Goal: Information Seeking & Learning: Learn about a topic

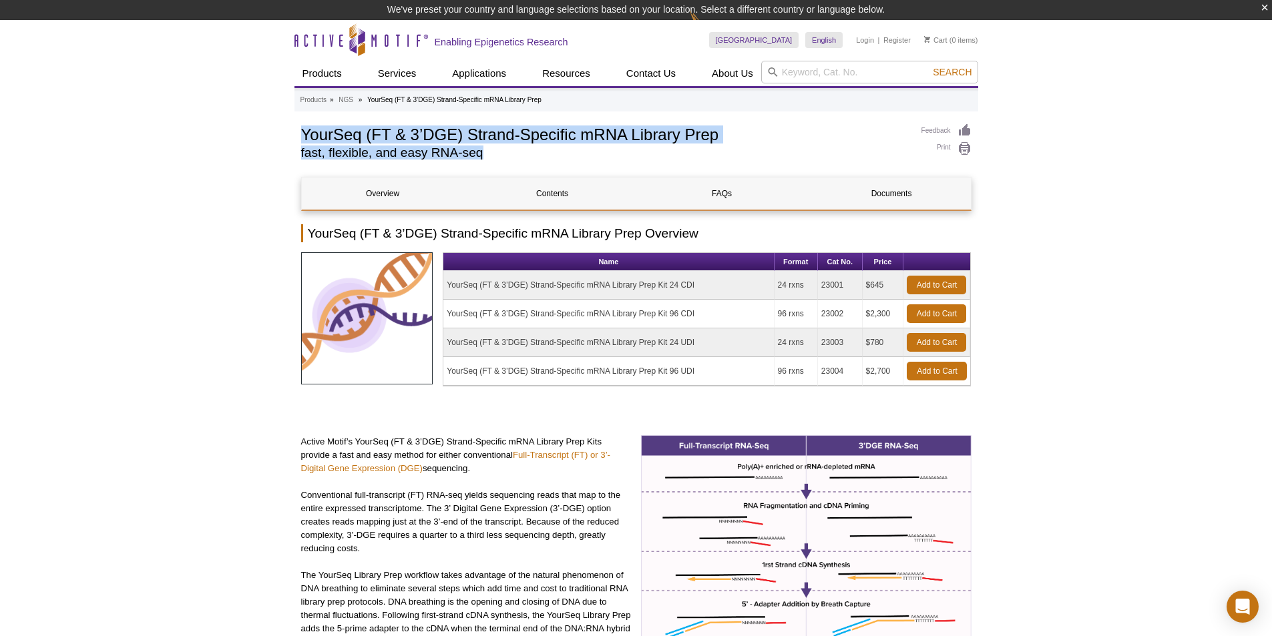
drag, startPoint x: 509, startPoint y: 150, endPoint x: 302, endPoint y: 140, distance: 207.3
click at [302, 140] on div "YourSeq (FT & 3’DGE) Strand-Specific mRNA Library Prep fast, flexible, and easy…" at bounding box center [604, 145] width 607 height 42
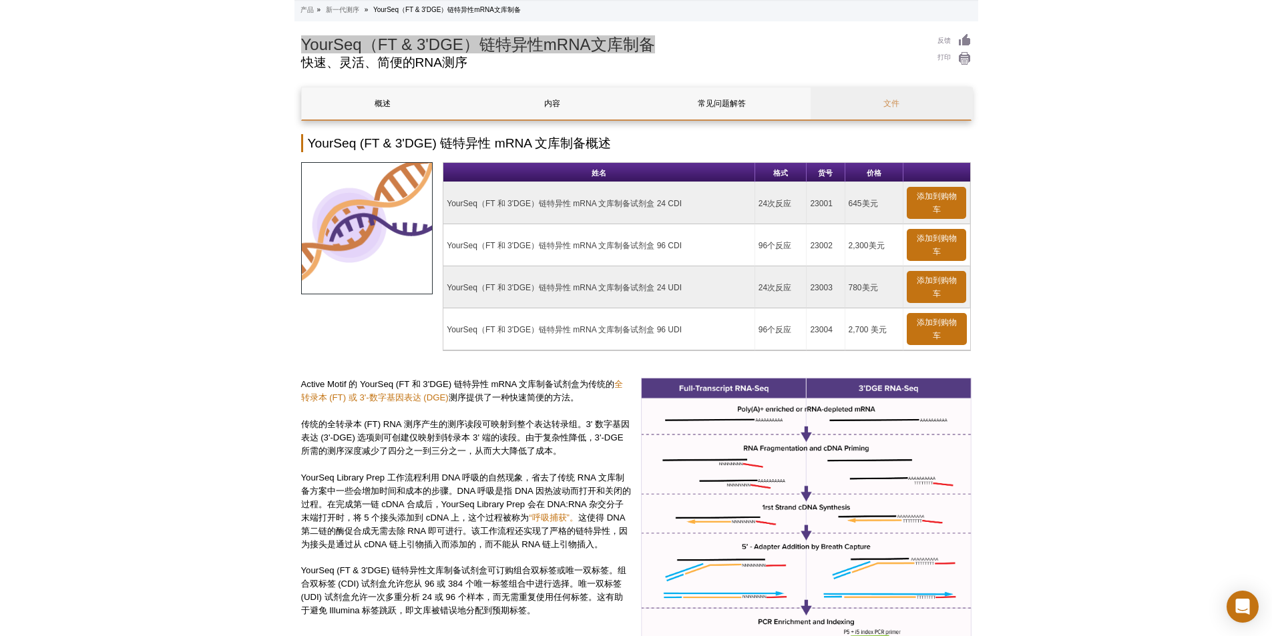
scroll to position [67, 0]
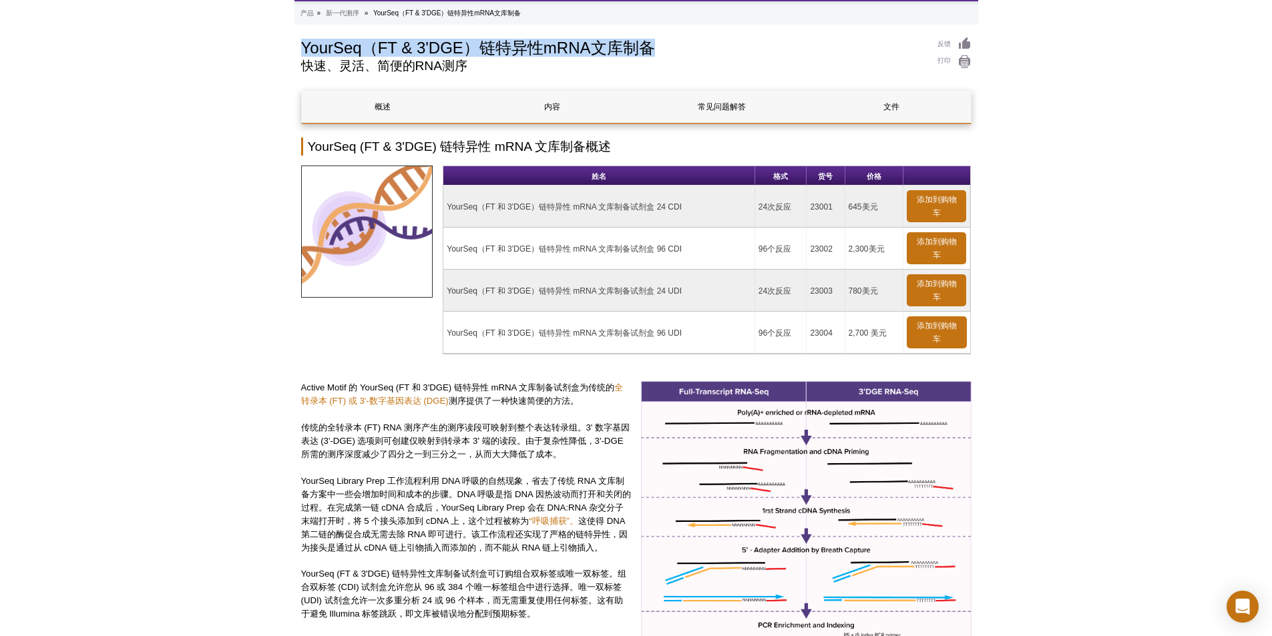
drag, startPoint x: 697, startPoint y: 290, endPoint x: 443, endPoint y: 292, distance: 253.8
click at [443, 292] on td "YourSeq（FT 和 3'DGE）链特异性 mRNA 文库制备试剂盒 24 UDI" at bounding box center [599, 291] width 312 height 42
click at [703, 285] on td "YourSeq（FT 和 3'DGE）链特异性 mRNA 文库制备试剂盒 24 UDI" at bounding box center [599, 291] width 312 height 42
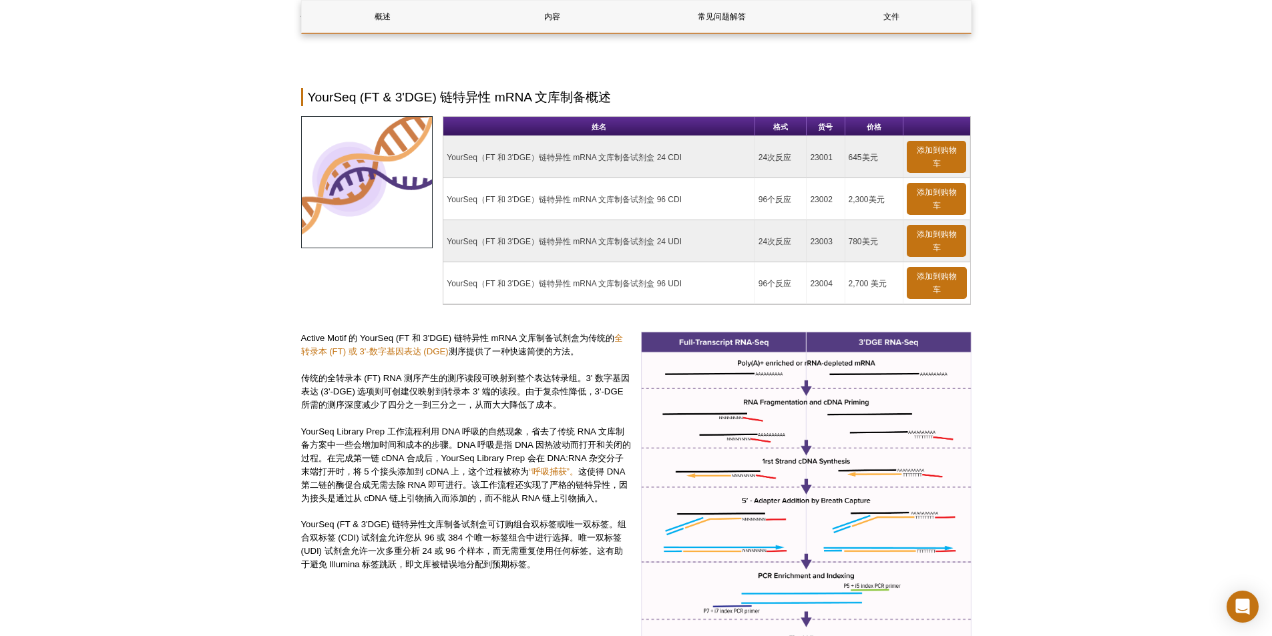
scroll to position [267, 0]
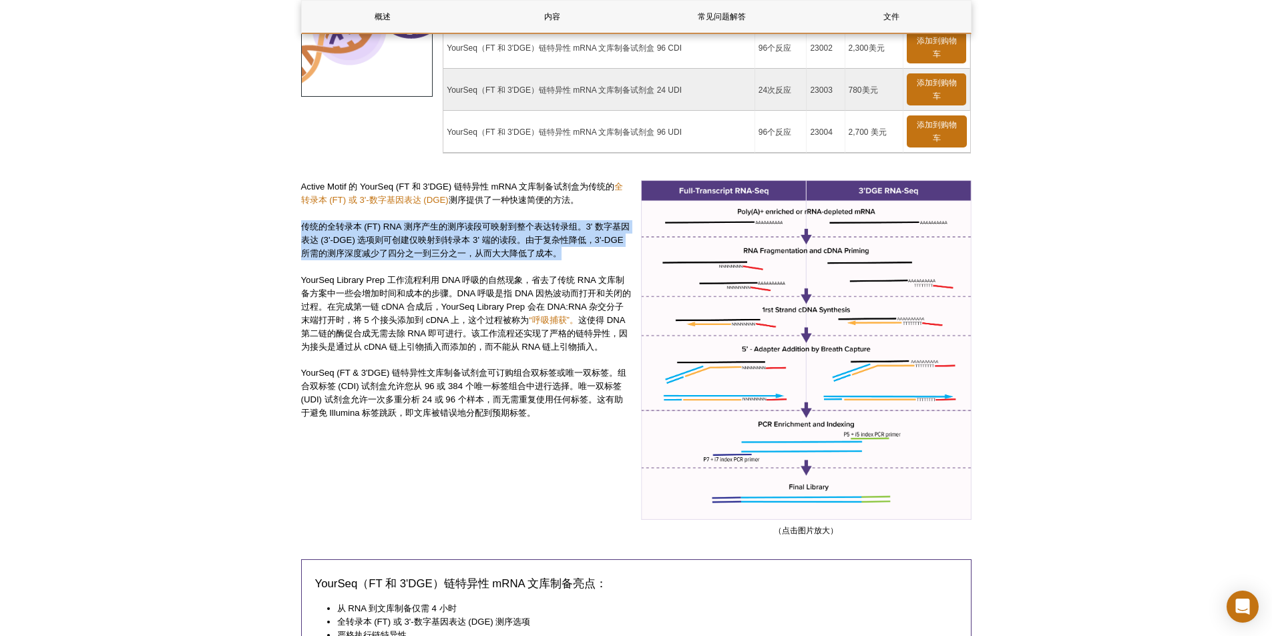
drag, startPoint x: 598, startPoint y: 251, endPoint x: 293, endPoint y: 230, distance: 305.3
drag, startPoint x: 599, startPoint y: 257, endPoint x: 299, endPoint y: 229, distance: 301.8
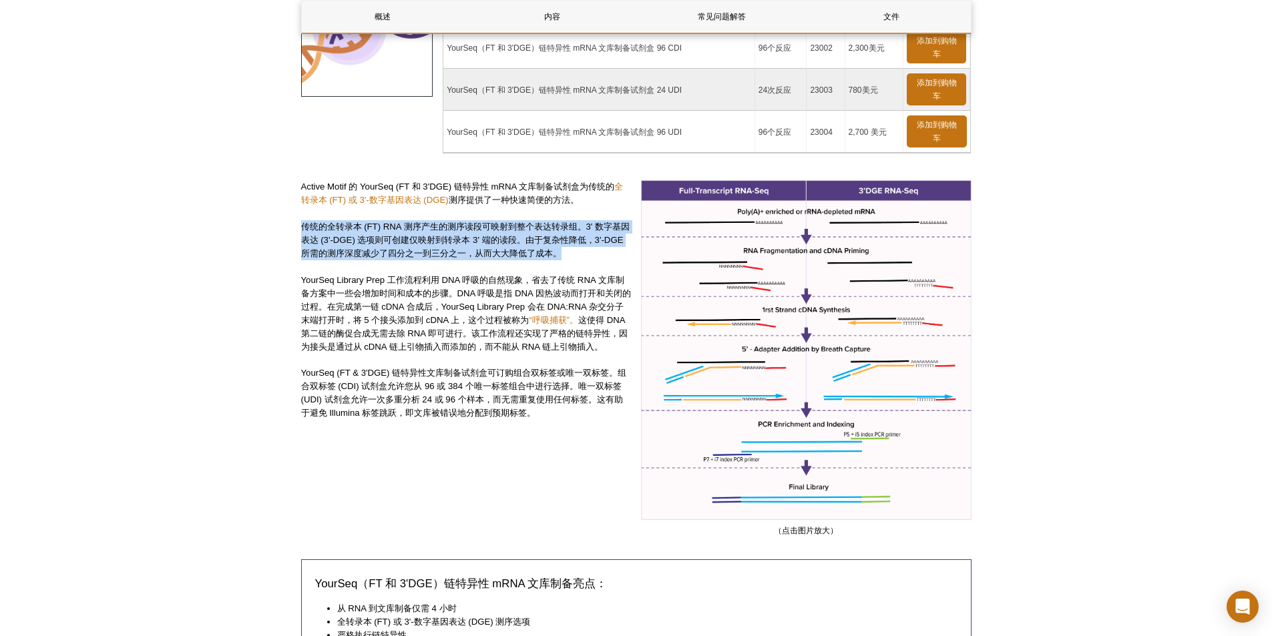
drag, startPoint x: 606, startPoint y: 249, endPoint x: 299, endPoint y: 226, distance: 308.0
drag, startPoint x: 299, startPoint y: 224, endPoint x: 585, endPoint y: 252, distance: 287.2
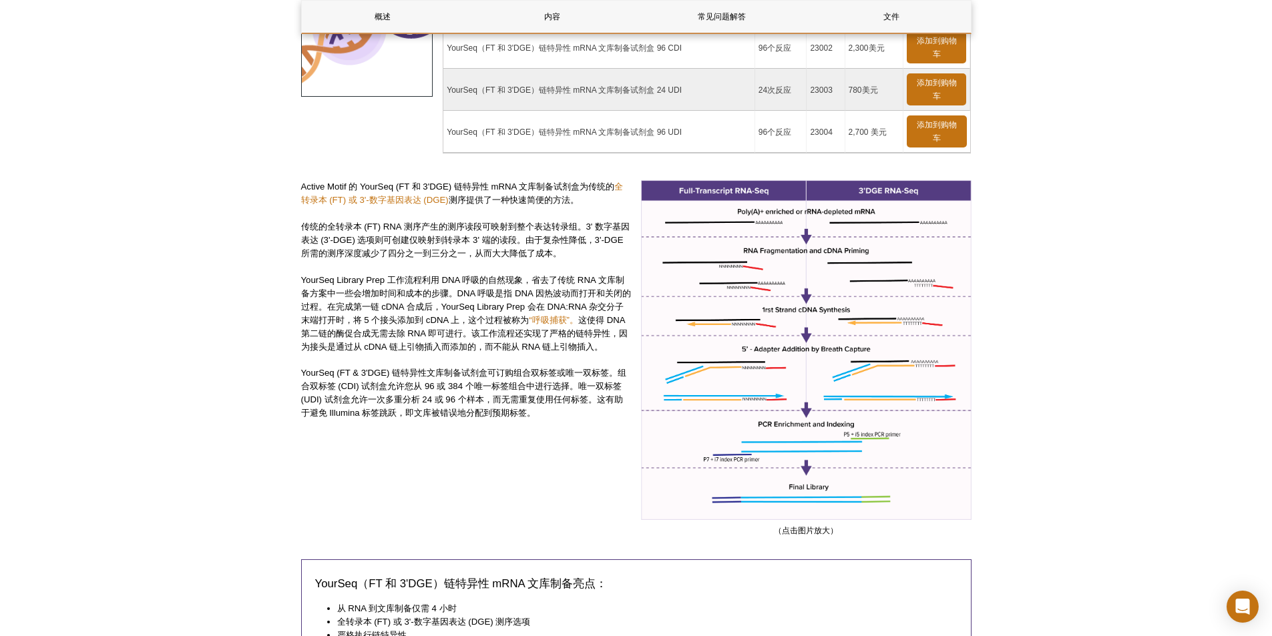
click at [474, 264] on div "Active Motif 的 YourSeq (FT 和 3'DGE) 链特异性 mRNA 文库制备试剂盒为传统的 全转录本 (FT) 或 3'-数字基因表达…" at bounding box center [466, 358] width 331 height 357
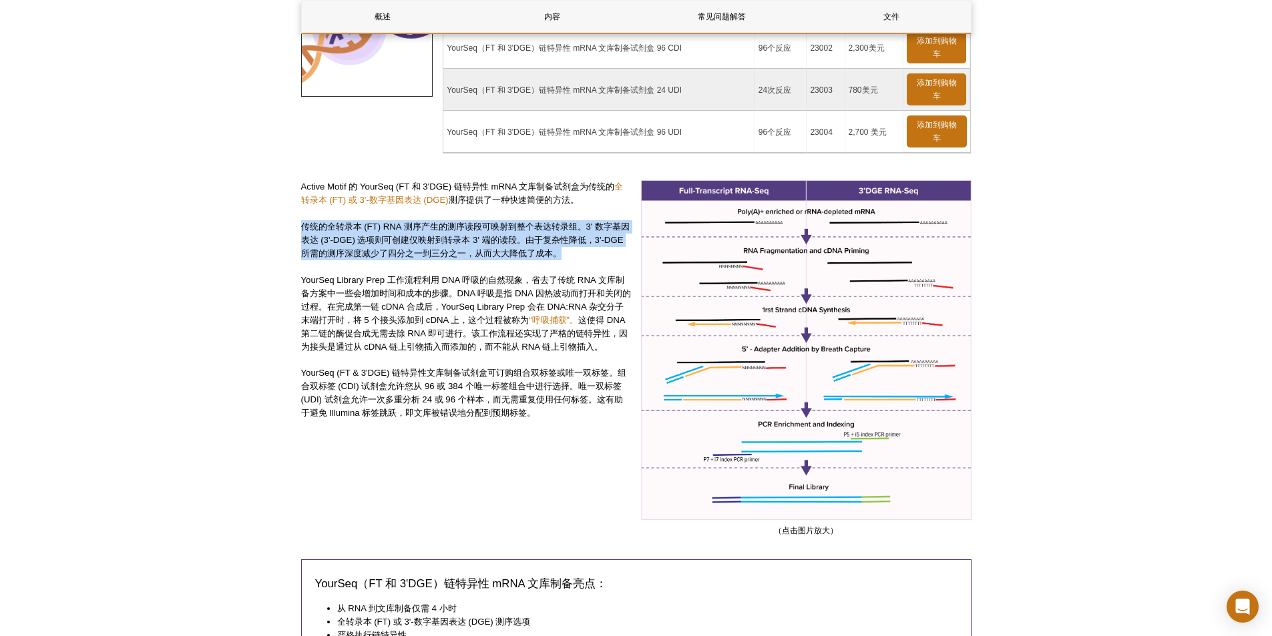
drag, startPoint x: 299, startPoint y: 221, endPoint x: 589, endPoint y: 247, distance: 291.0
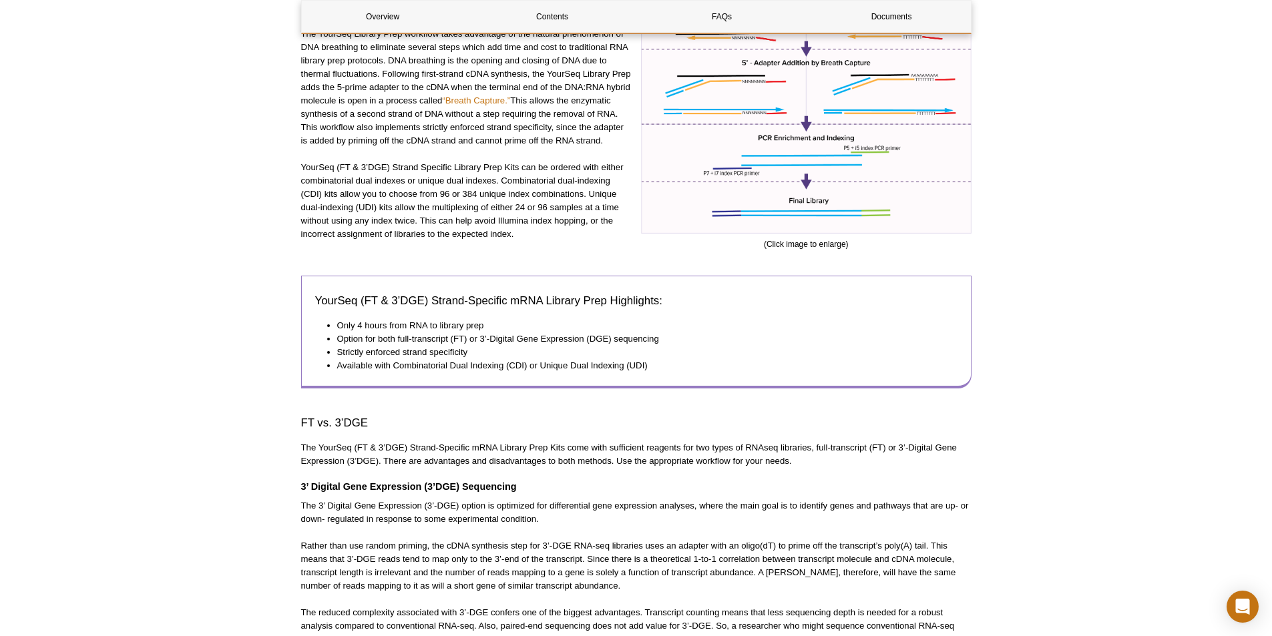
scroll to position [534, 0]
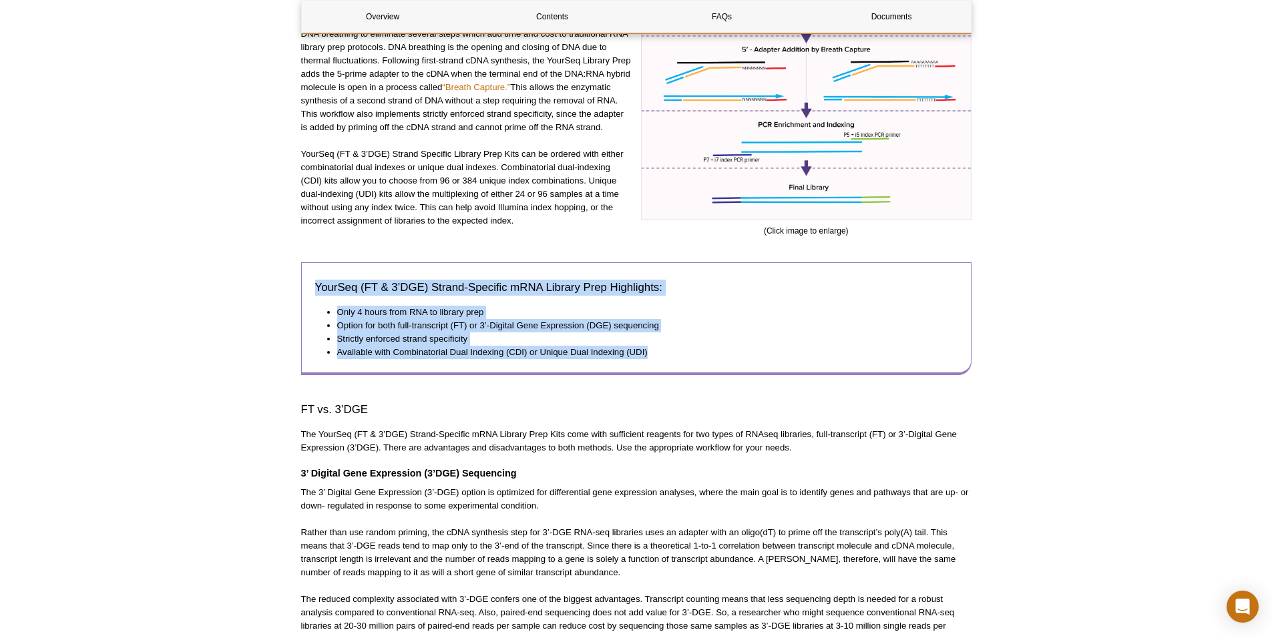
drag, startPoint x: 684, startPoint y: 357, endPoint x: 303, endPoint y: 284, distance: 388.9
click at [303, 284] on div "YourSeq (FT & 3’DGE) Strand-Specific mRNA Library Prep Highlights: Only 4 hours…" at bounding box center [636, 318] width 670 height 112
click at [313, 339] on div "YourSeq (FT & 3’DGE) Strand-Specific mRNA Library Prep Highlights: Only 4 hours…" at bounding box center [636, 318] width 670 height 112
drag, startPoint x: 335, startPoint y: 306, endPoint x: 684, endPoint y: 351, distance: 352.9
click at [684, 351] on ul "Only 4 hours from RNA to library prep Option for both full-transcript (FT) or 3…" at bounding box center [629, 332] width 629 height 53
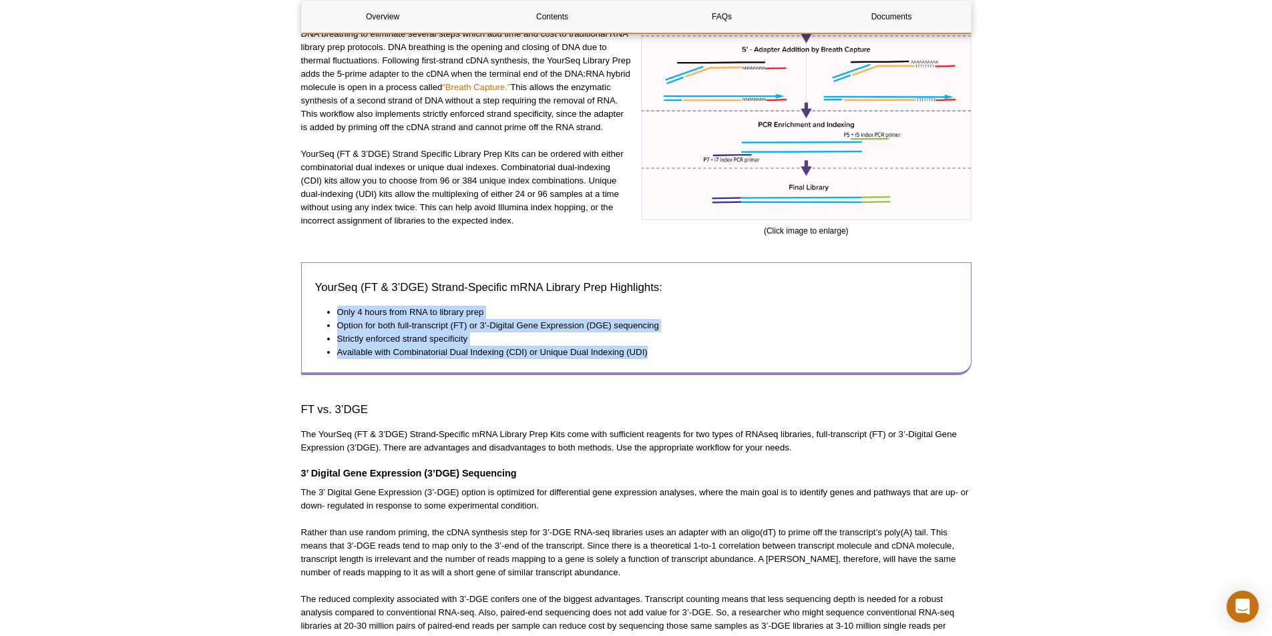
click at [670, 359] on li "Available with Combinatorial Dual Indexing (CDI) or Unique Dual Indexing (UDI)" at bounding box center [640, 352] width 607 height 13
drag, startPoint x: 671, startPoint y: 356, endPoint x: 333, endPoint y: 280, distance: 346.9
click at [333, 280] on div "YourSeq (FT & 3’DGE) Strand-Specific mRNA Library Prep Highlights: Only 4 hours…" at bounding box center [636, 318] width 670 height 112
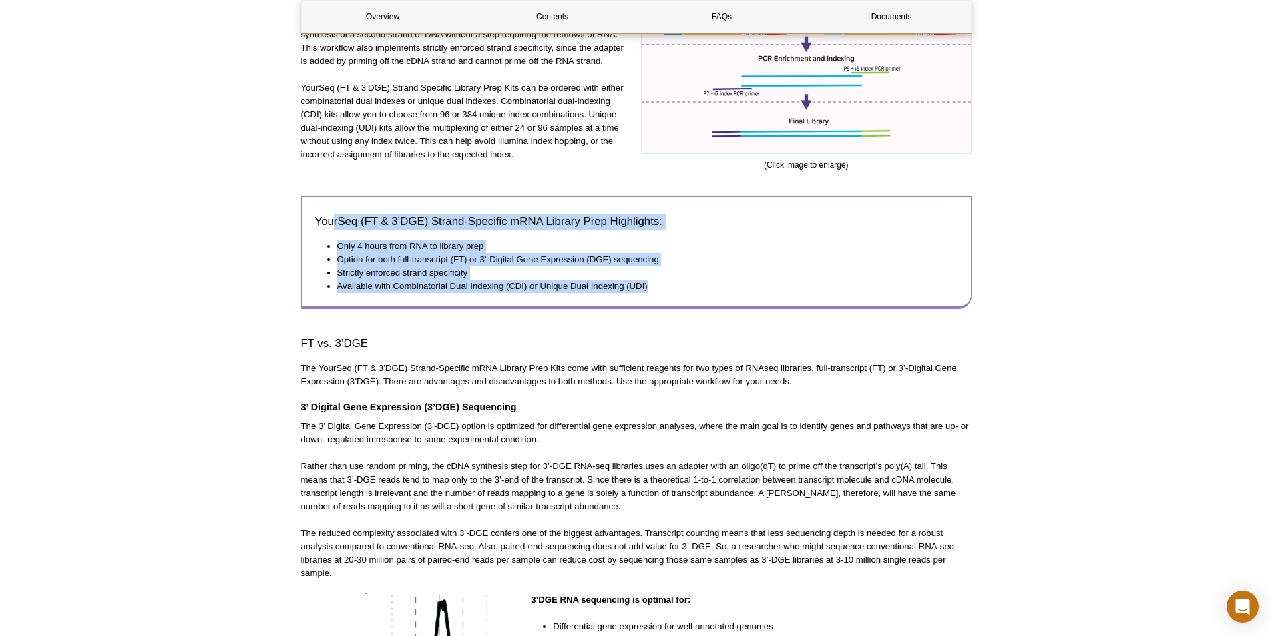
scroll to position [601, 0]
click at [427, 301] on div "YourSeq (FT & 3’DGE) Strand-Specific mRNA Library Prep Highlights: Only 4 hours…" at bounding box center [636, 252] width 670 height 112
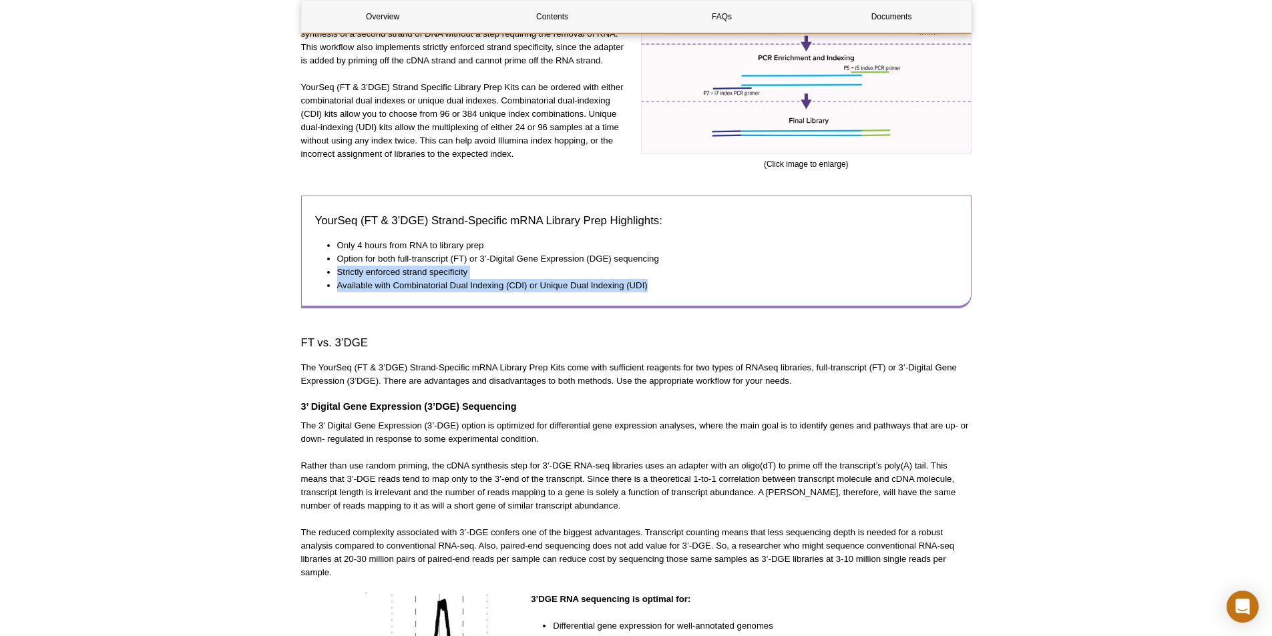
drag, startPoint x: 331, startPoint y: 272, endPoint x: 663, endPoint y: 282, distance: 332.7
click at [663, 282] on ul "Only 4 hours from RNA to library prep Option for both full-transcript (FT) or 3…" at bounding box center [629, 265] width 629 height 53
click at [568, 301] on div "YourSeq (FT & 3’DGE) Strand-Specific mRNA Library Prep Highlights: Only 4 hours…" at bounding box center [636, 252] width 670 height 112
drag, startPoint x: 661, startPoint y: 284, endPoint x: 314, endPoint y: 232, distance: 351.1
click at [314, 232] on div "YourSeq (FT & 3’DGE) Strand-Specific mRNA Library Prep Highlights: Only 4 hours…" at bounding box center [636, 252] width 670 height 112
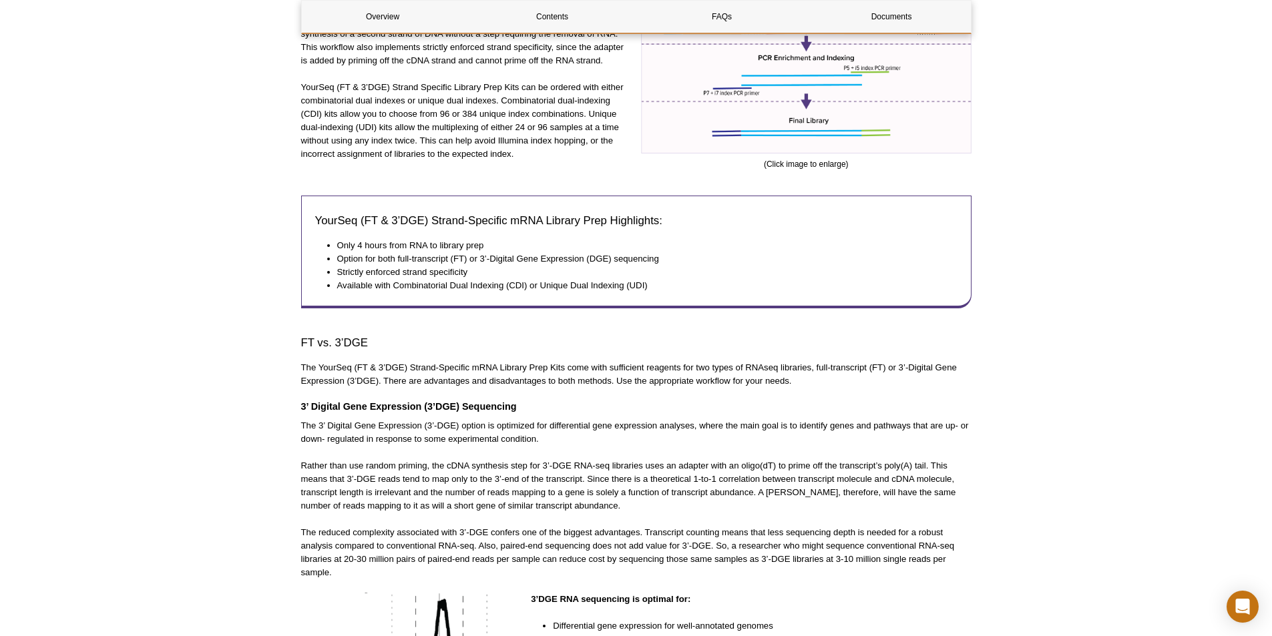
click at [426, 294] on div "YourSeq (FT & 3’DGE) Strand-Specific mRNA Library Prep Highlights: Only 4 hours…" at bounding box center [636, 252] width 670 height 112
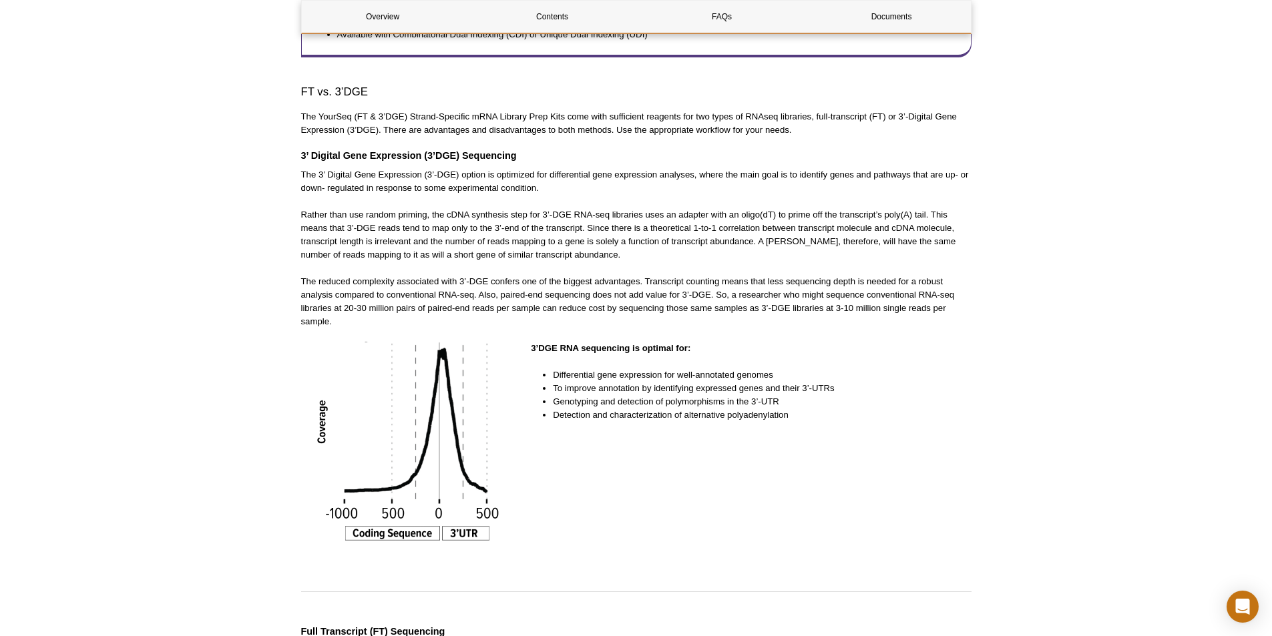
scroll to position [868, 0]
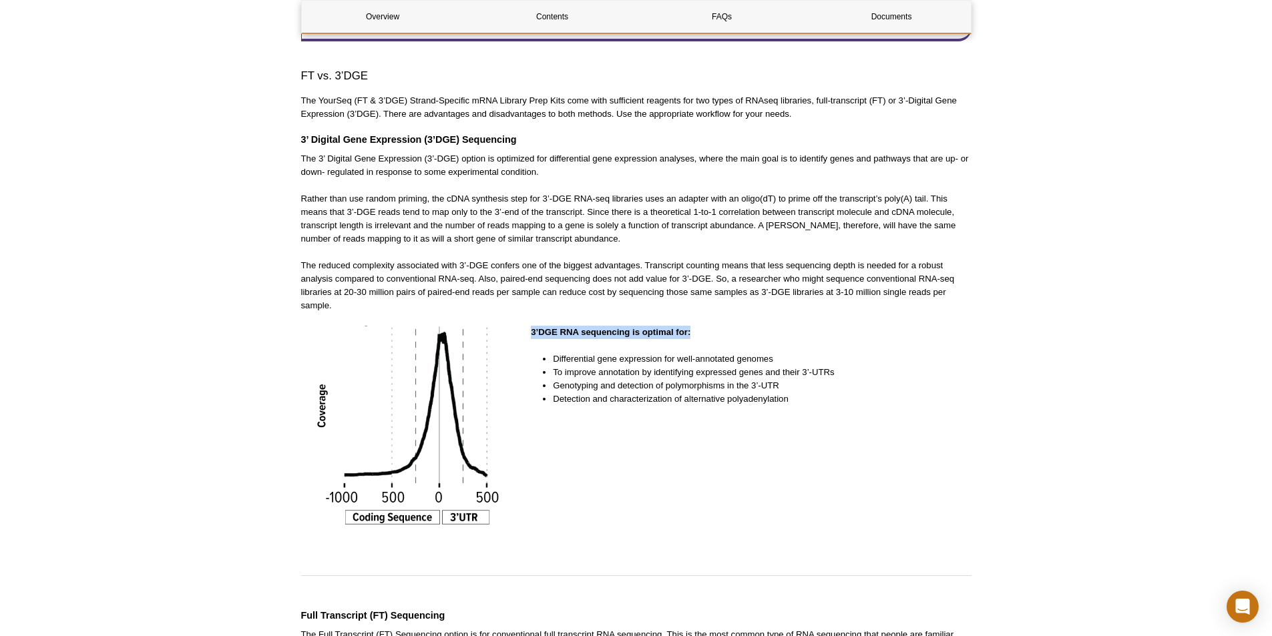
drag, startPoint x: 707, startPoint y: 336, endPoint x: 530, endPoint y: 319, distance: 177.1
click at [825, 393] on li "Detection and characterization of alternative polyadenylation" at bounding box center [755, 399] width 405 height 13
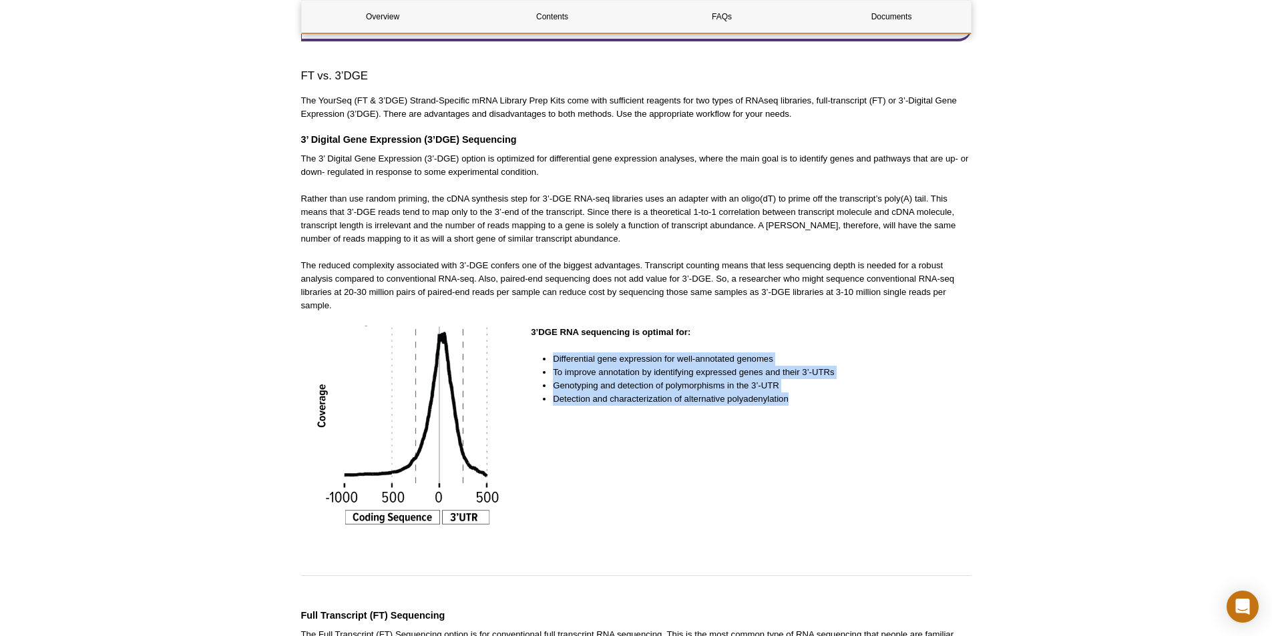
drag, startPoint x: 808, startPoint y: 397, endPoint x: 530, endPoint y: 350, distance: 281.8
click at [530, 350] on div "3’DGE RNA sequencing is optimal for: Differential gene expression for well-anno…" at bounding box center [636, 437] width 670 height 223
click at [746, 421] on div "3’DGE RNA sequencing is optimal for: Differential gene expression for well-anno…" at bounding box center [751, 432] width 440 height 213
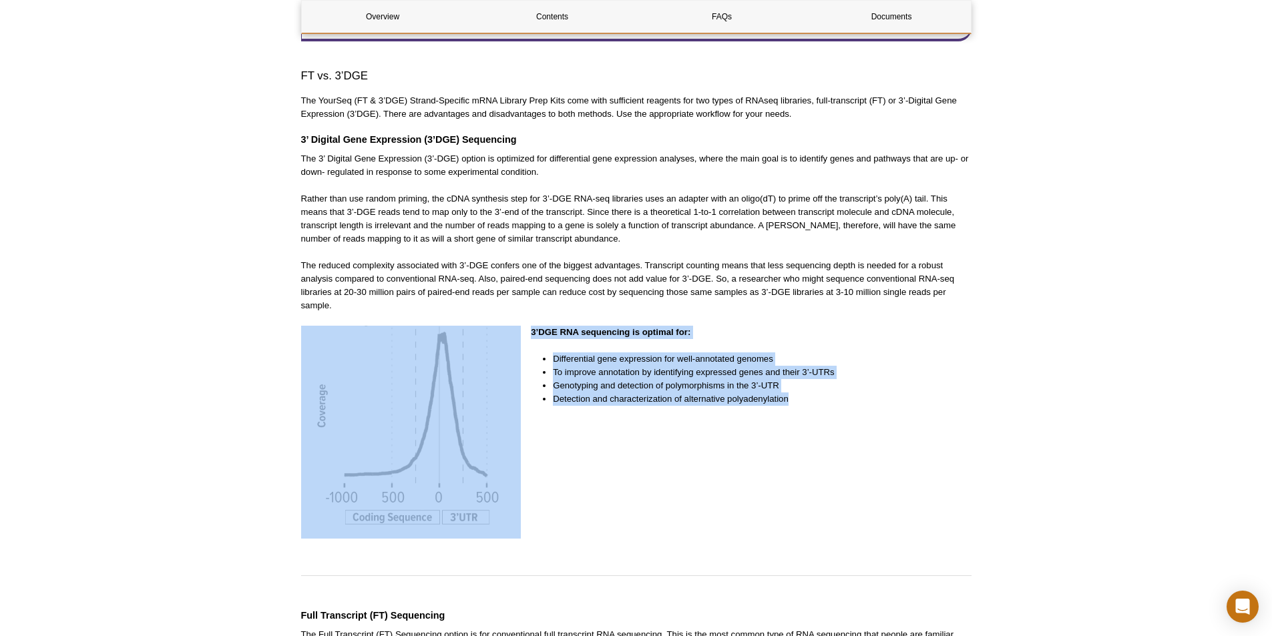
drag, startPoint x: 802, startPoint y: 397, endPoint x: 526, endPoint y: 352, distance: 280.2
click at [526, 352] on div "3’DGE RNA sequencing is optimal for: Differential gene expression for well-anno…" at bounding box center [636, 437] width 670 height 223
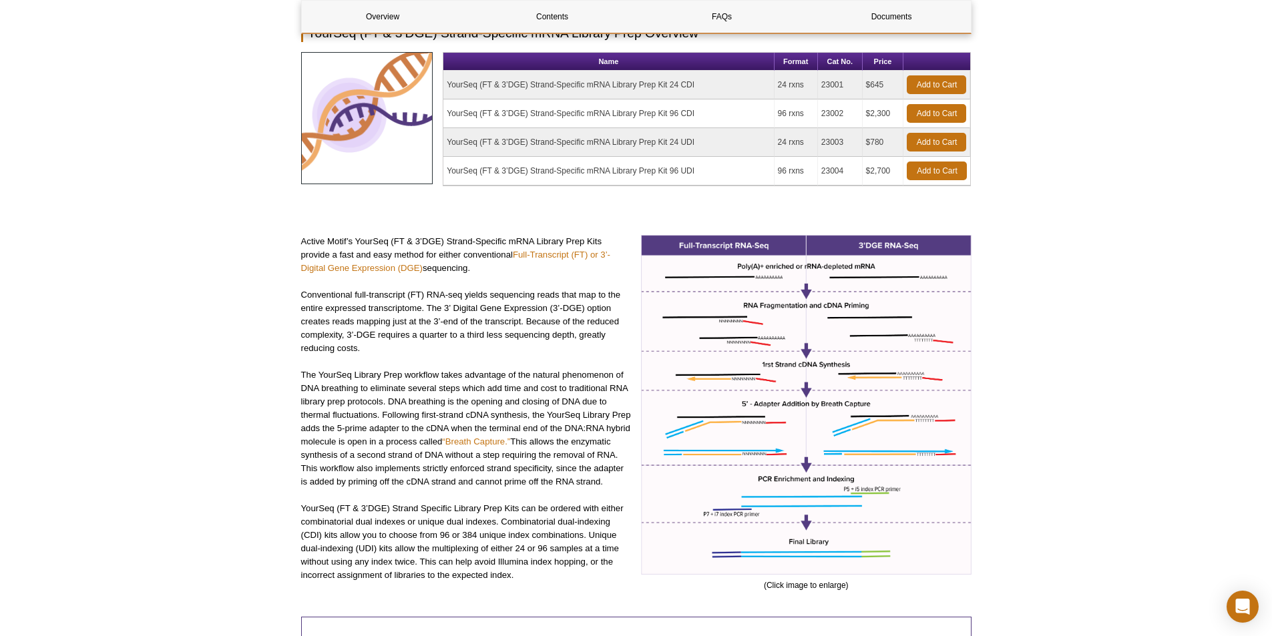
scroll to position [267, 0]
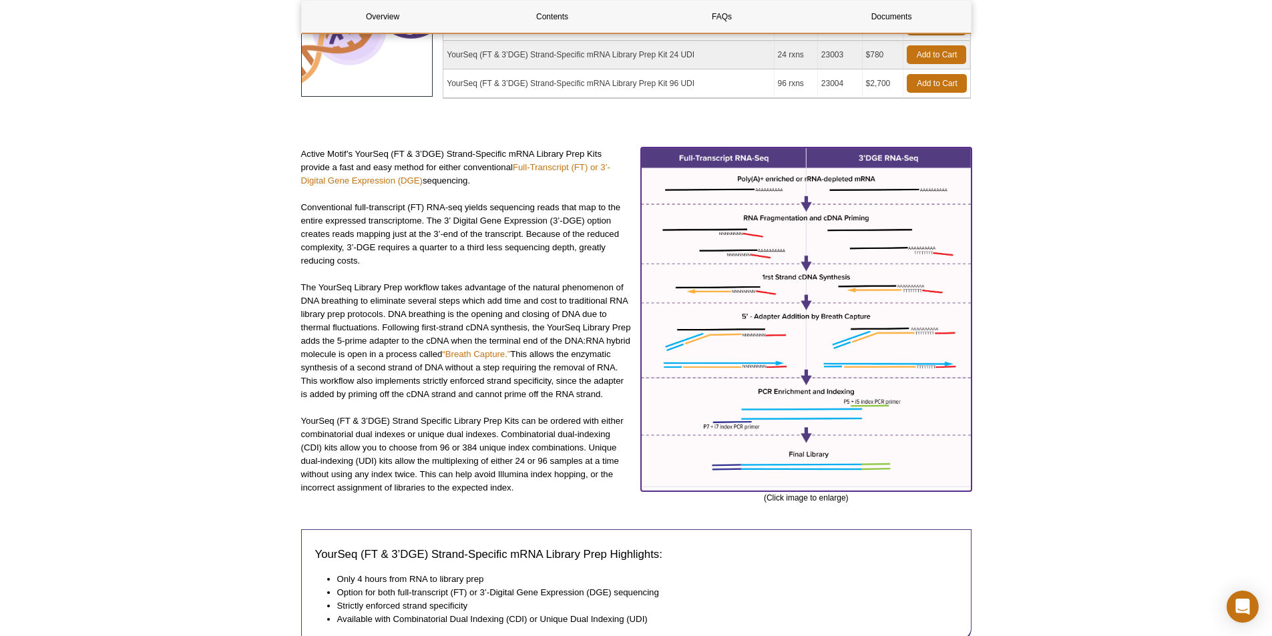
click at [894, 152] on img at bounding box center [806, 318] width 331 height 340
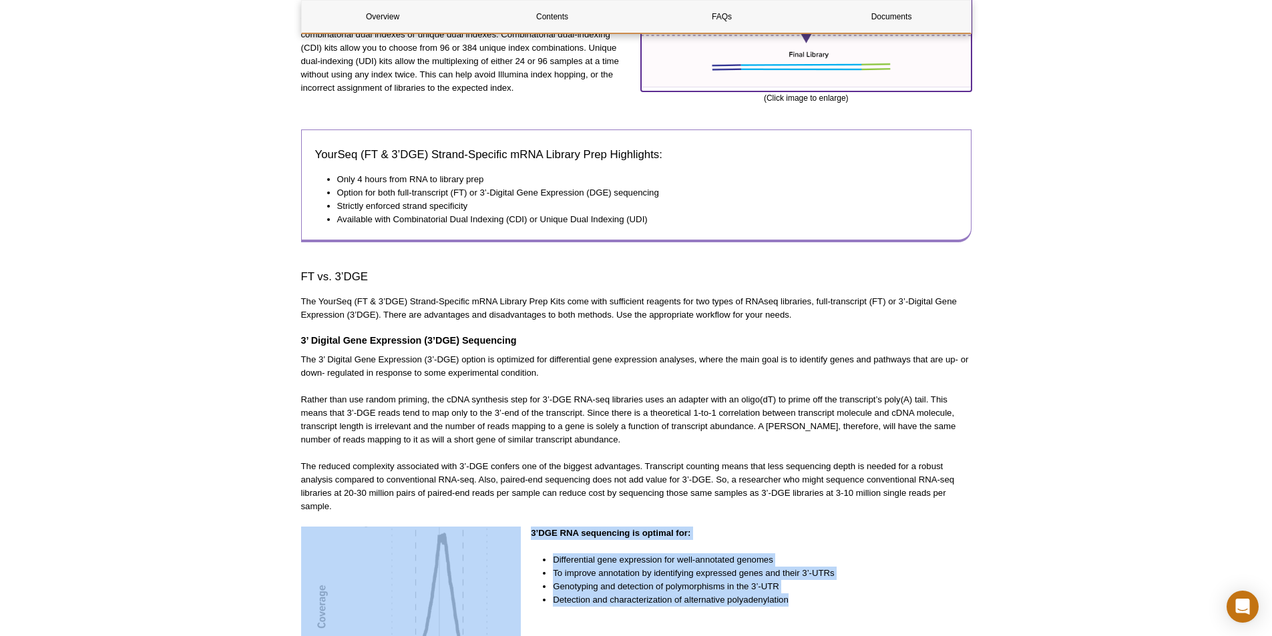
scroll to position [668, 0]
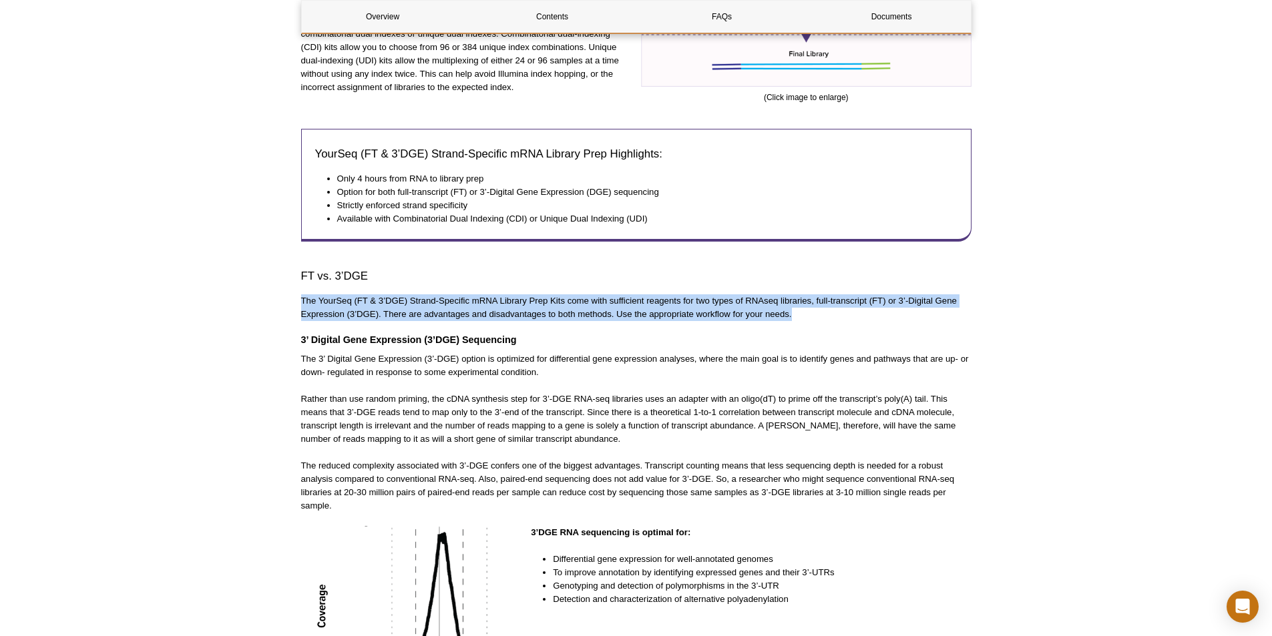
drag, startPoint x: 803, startPoint y: 313, endPoint x: 279, endPoint y: 288, distance: 524.1
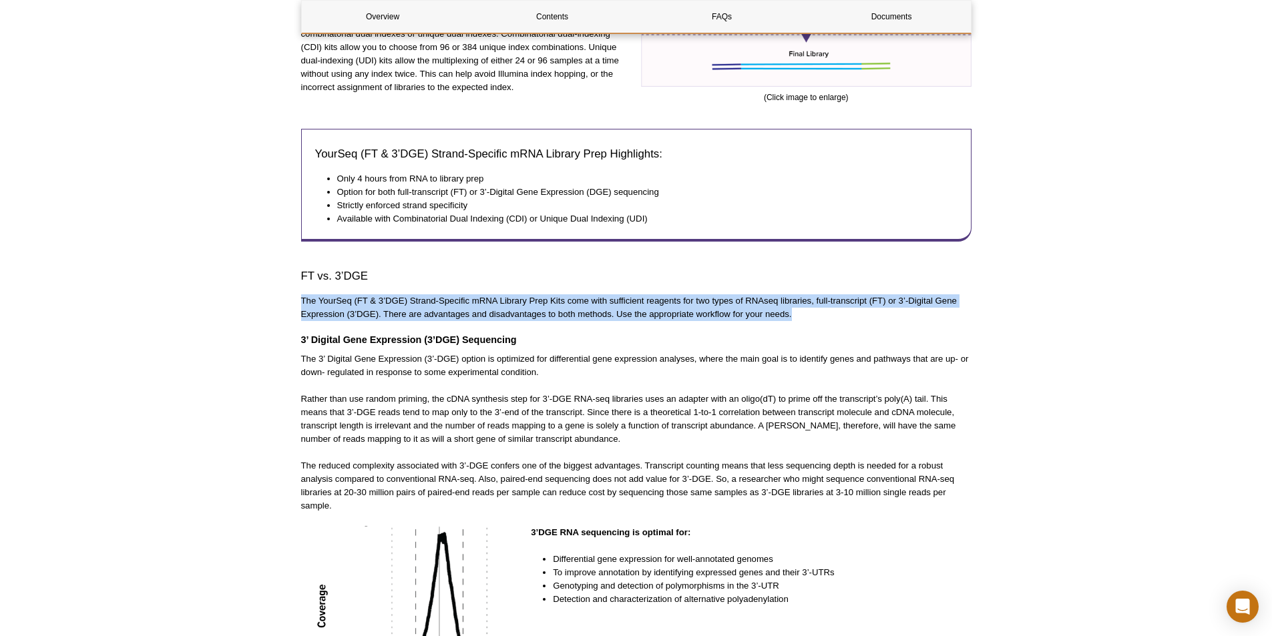
drag, startPoint x: 829, startPoint y: 315, endPoint x: 264, endPoint y: 292, distance: 565.4
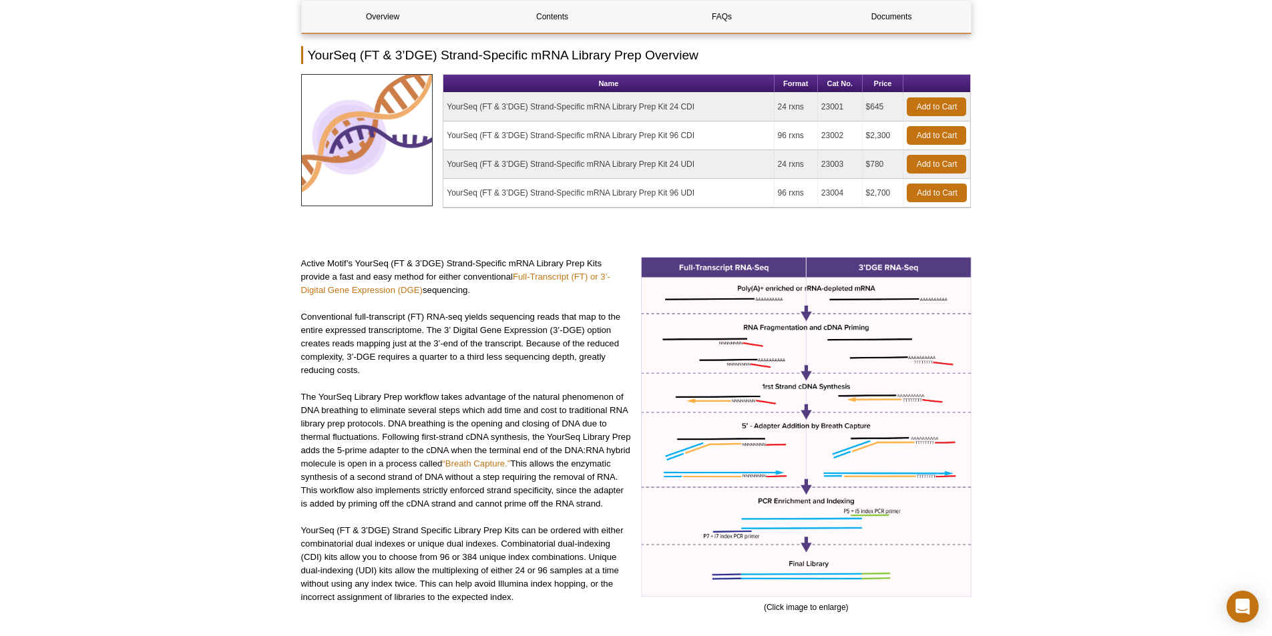
scroll to position [134, 0]
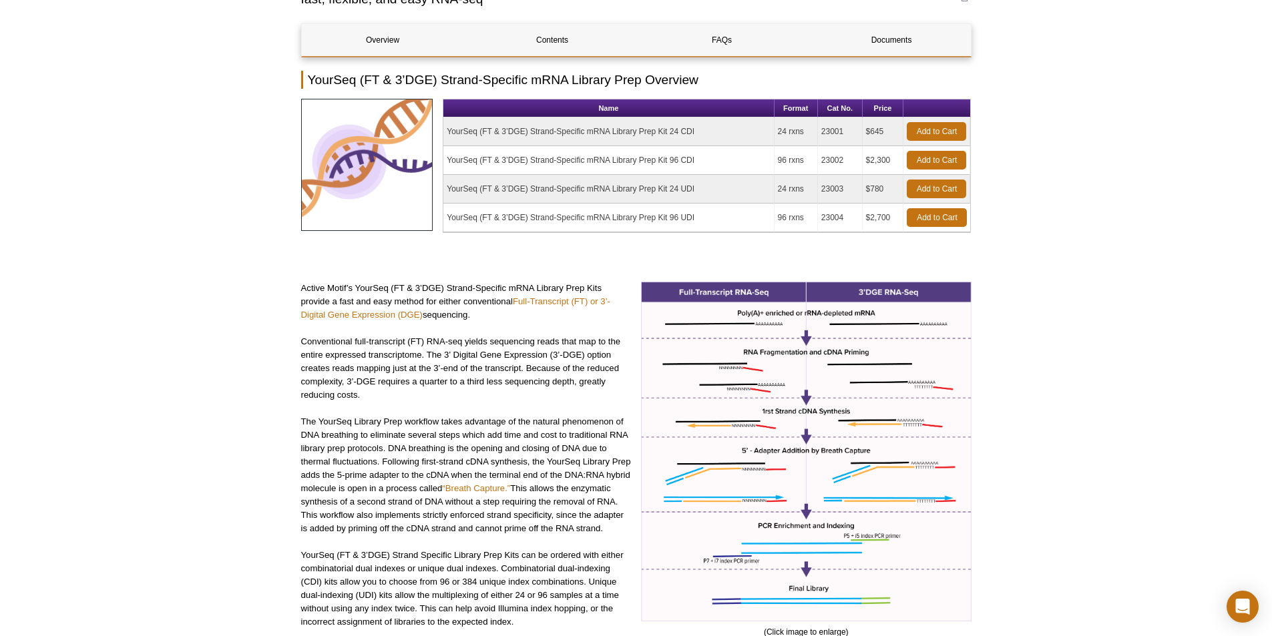
click at [610, 282] on p "Active Motif’s YourSeq (FT & 3’DGE) Strand-Specific mRNA Library Prep Kits prov…" at bounding box center [466, 302] width 331 height 40
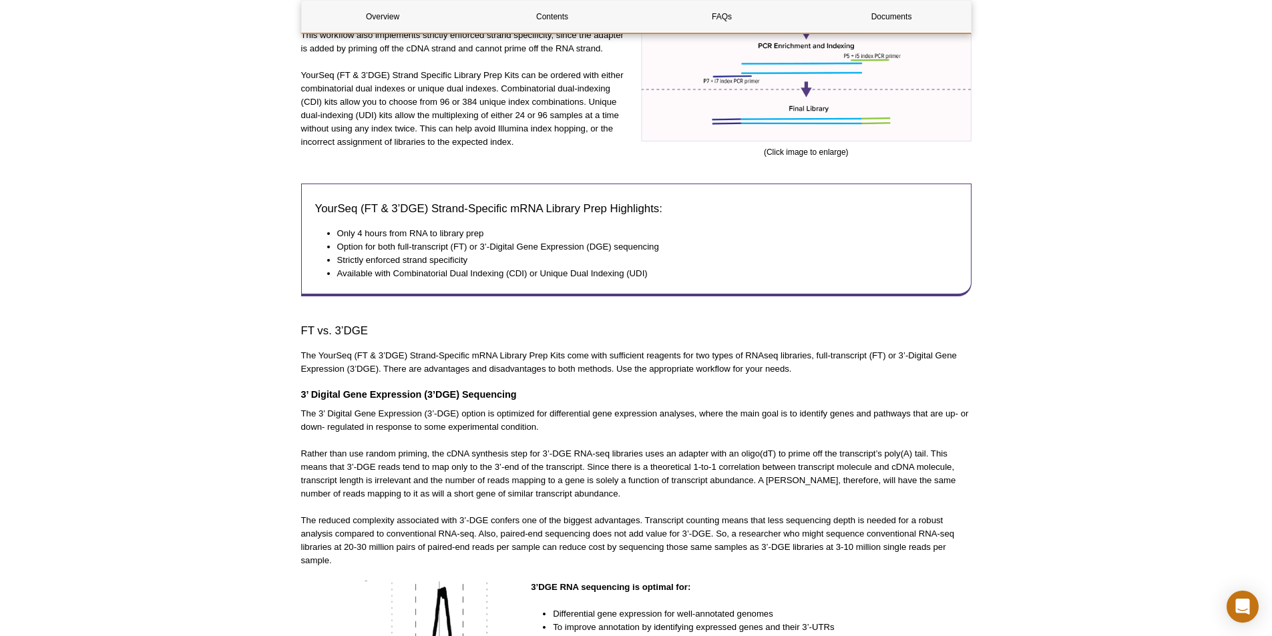
scroll to position [801, 0]
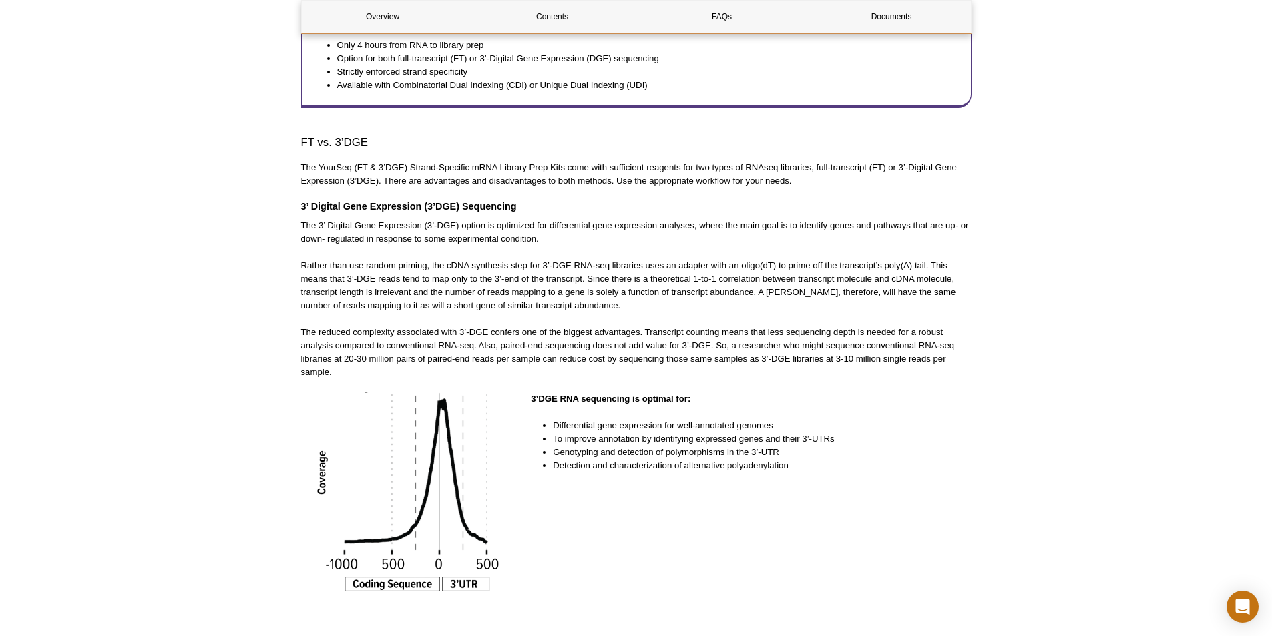
click at [812, 483] on div "3’DGE RNA sequencing is optimal for: Differential gene expression for well-anno…" at bounding box center [751, 499] width 440 height 213
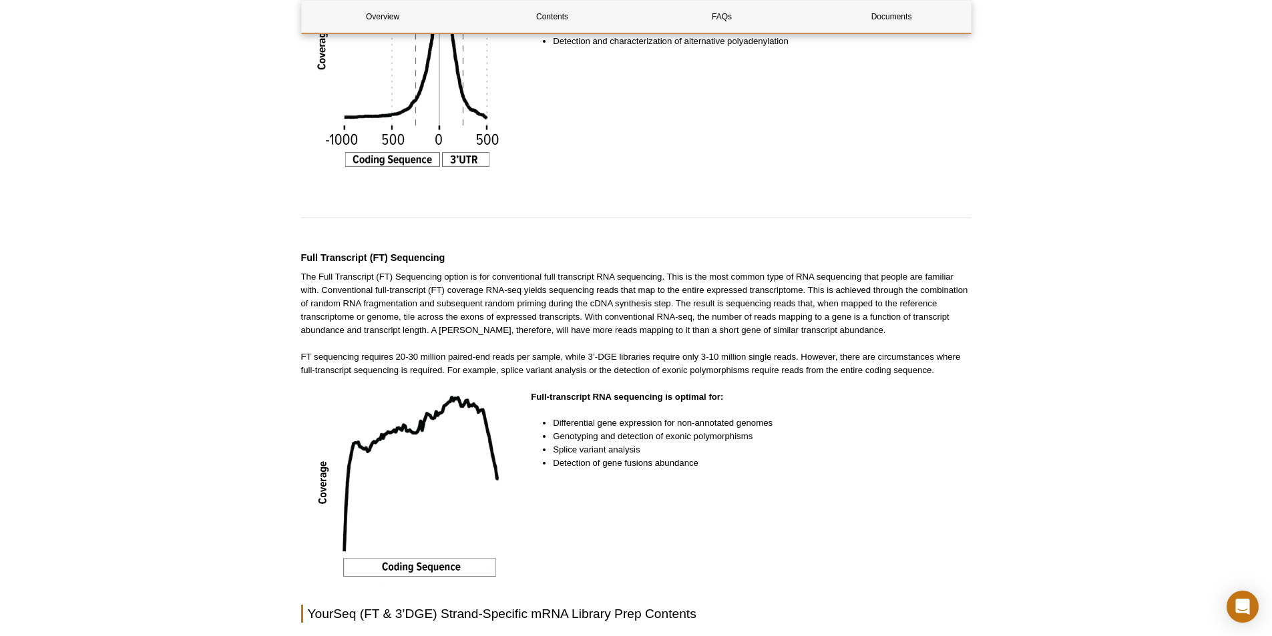
scroll to position [1269, 0]
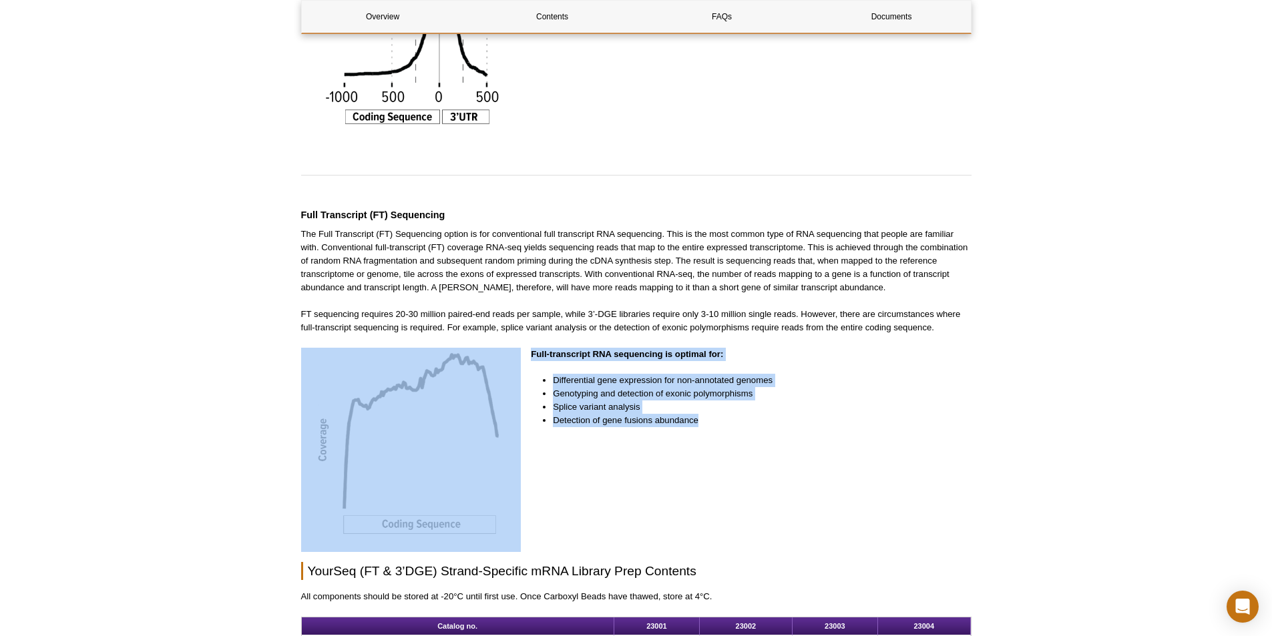
drag, startPoint x: 733, startPoint y: 431, endPoint x: 666, endPoint y: 389, distance: 79.3
click at [519, 348] on div "Full-transcript RNA sequencing is optimal for: Differential gene expression for…" at bounding box center [636, 455] width 670 height 215
click at [867, 412] on li "Splice variant analysis" at bounding box center [755, 407] width 405 height 13
drag, startPoint x: 729, startPoint y: 418, endPoint x: 520, endPoint y: 347, distance: 220.3
click at [520, 347] on div "Overview Contents FAQs Documents YourSeq (FT & 3’DGE) Strand-Specific mRNA Libr…" at bounding box center [636, 553] width 670 height 3330
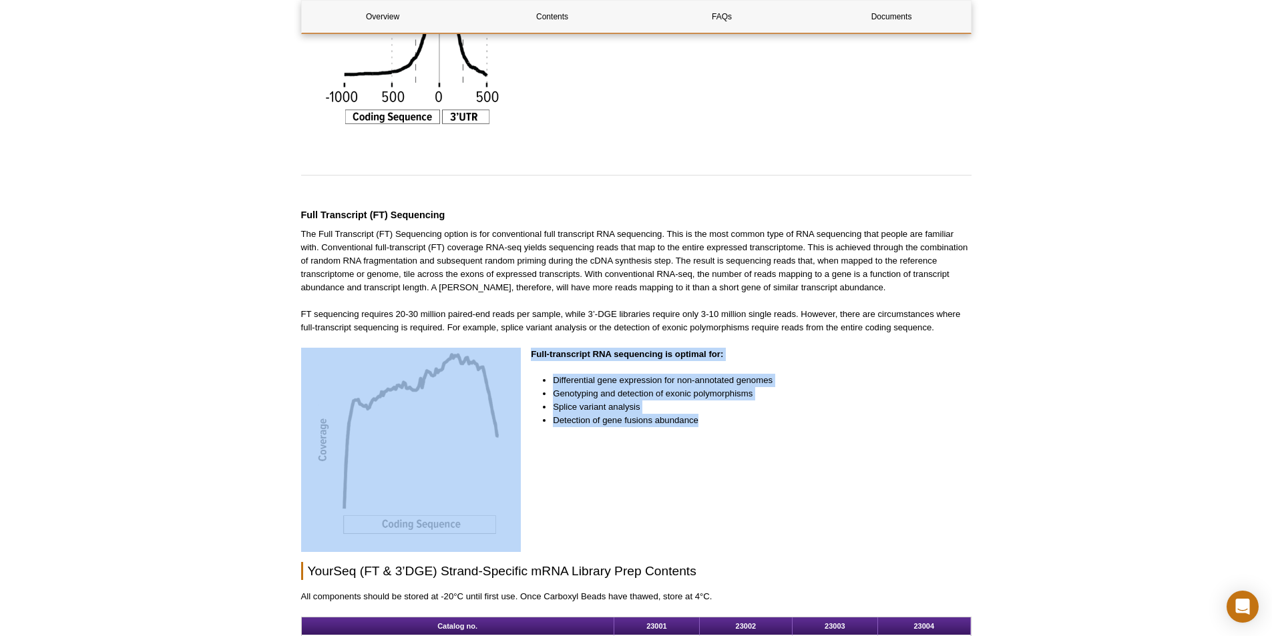
click at [838, 414] on li "Detection of gene fusions abundance" at bounding box center [755, 420] width 405 height 13
click at [724, 427] on li "Detection of gene fusions abundance" at bounding box center [755, 420] width 405 height 13
drag, startPoint x: 720, startPoint y: 423, endPoint x: 509, endPoint y: 345, distance: 224.8
click at [509, 345] on div "Overview Contents FAQs Documents YourSeq (FT & 3’DGE) Strand-Specific mRNA Libr…" at bounding box center [636, 553] width 670 height 3330
click at [843, 417] on li "Detection of gene fusions abundance" at bounding box center [755, 420] width 405 height 13
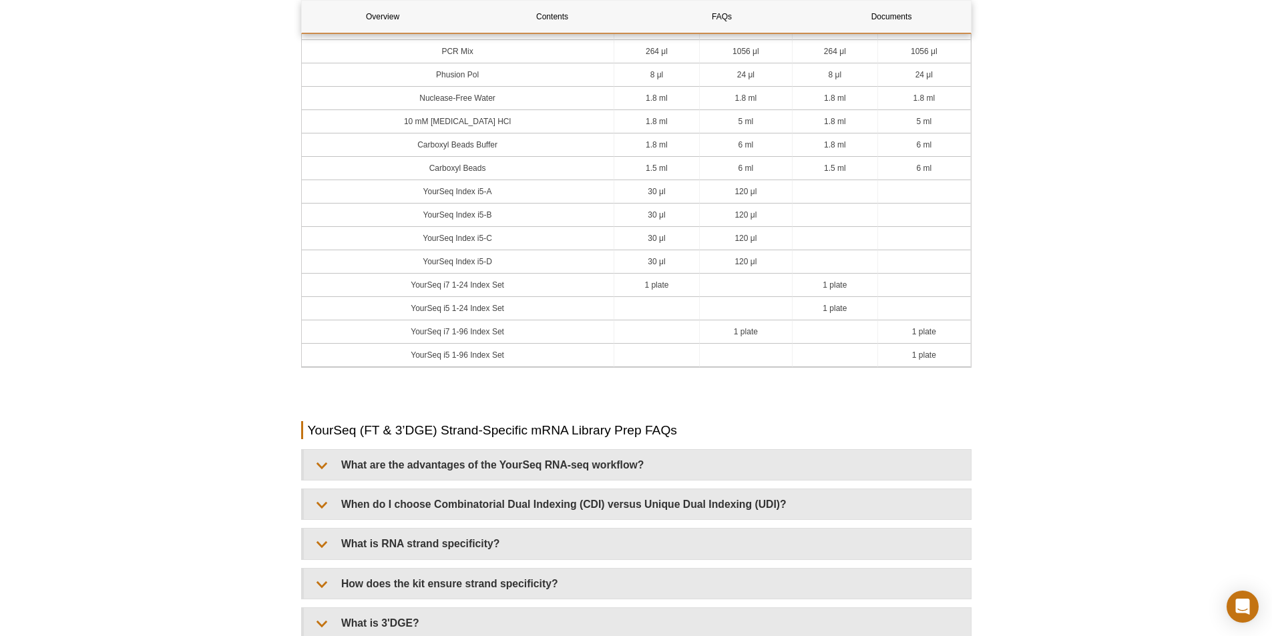
scroll to position [2137, 0]
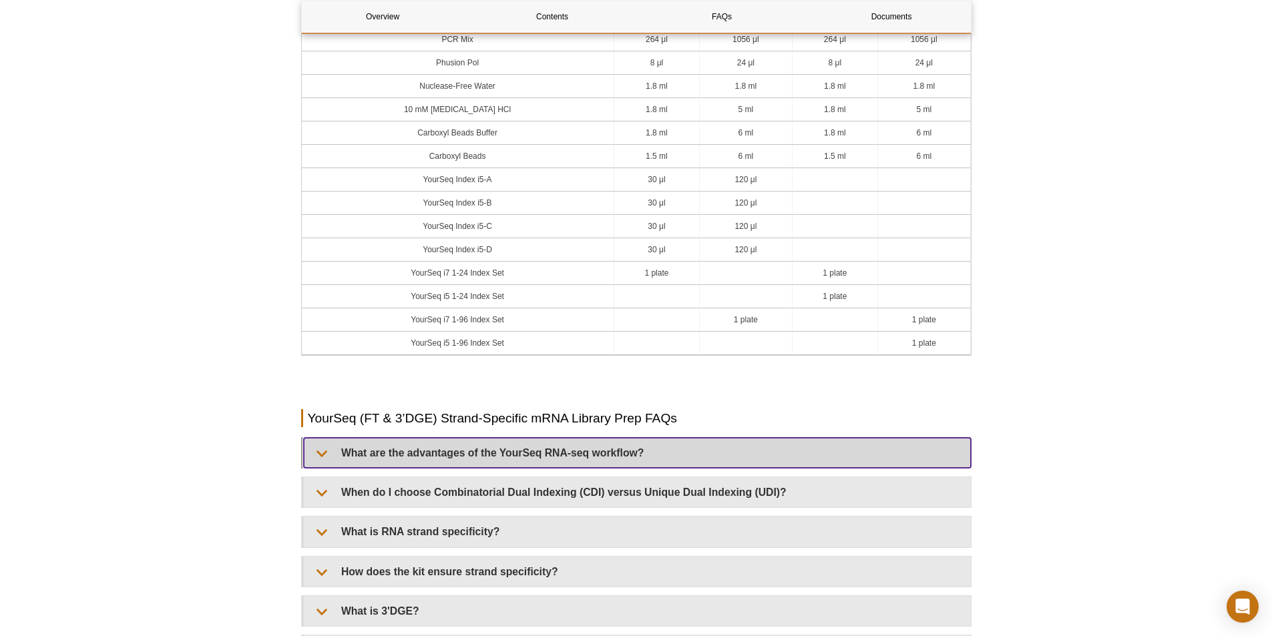
click at [650, 451] on summary "What are the advantages of the YourSeq RNA-seq workflow?" at bounding box center [637, 453] width 667 height 30
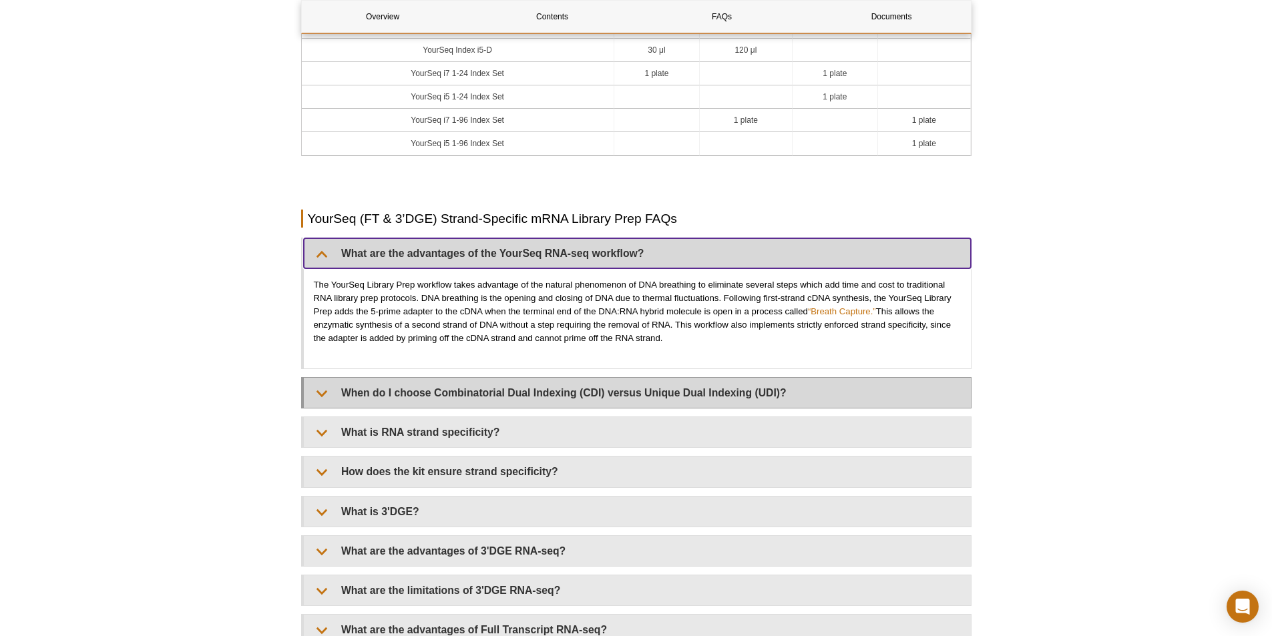
scroll to position [2337, 0]
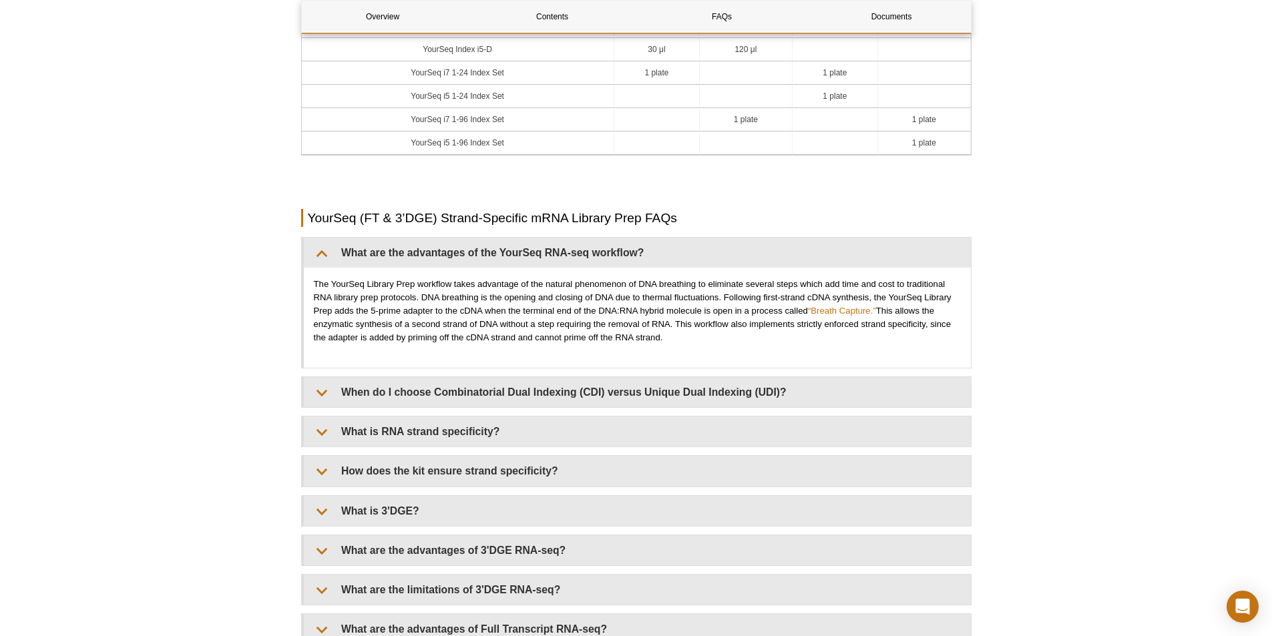
drag, startPoint x: 688, startPoint y: 335, endPoint x: 292, endPoint y: 284, distance: 399.2
click at [789, 328] on p "The YourSeq Library Prep workflow takes advantage of the natural phenomenon of …" at bounding box center [637, 311] width 647 height 67
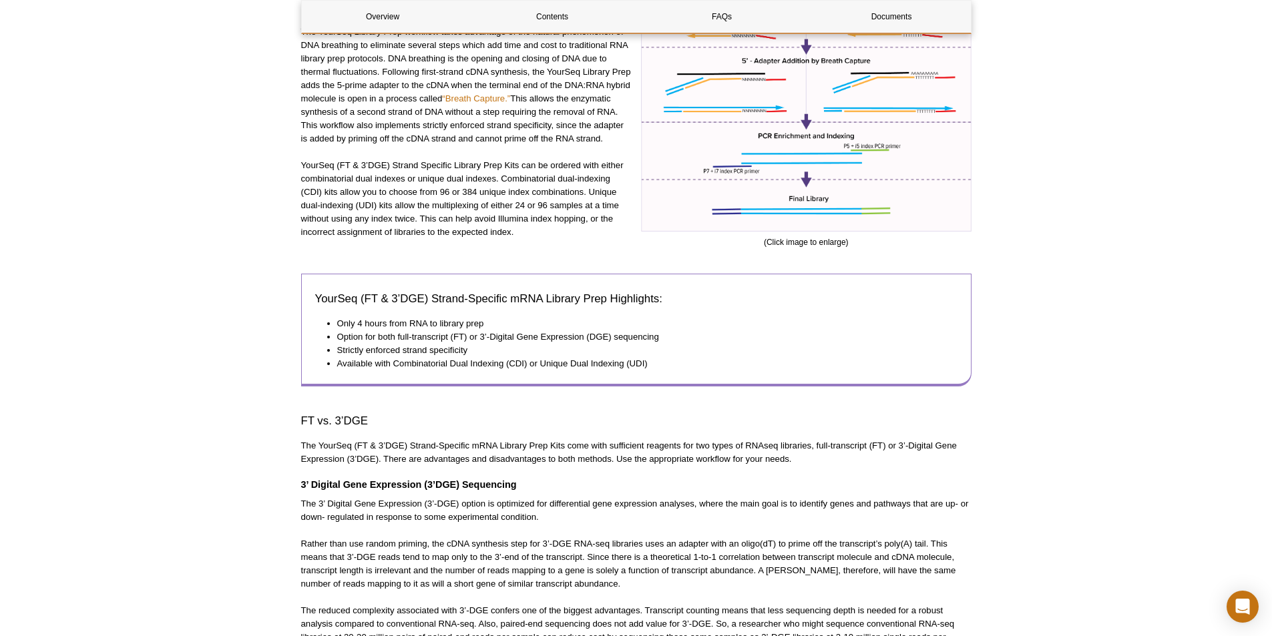
scroll to position [534, 0]
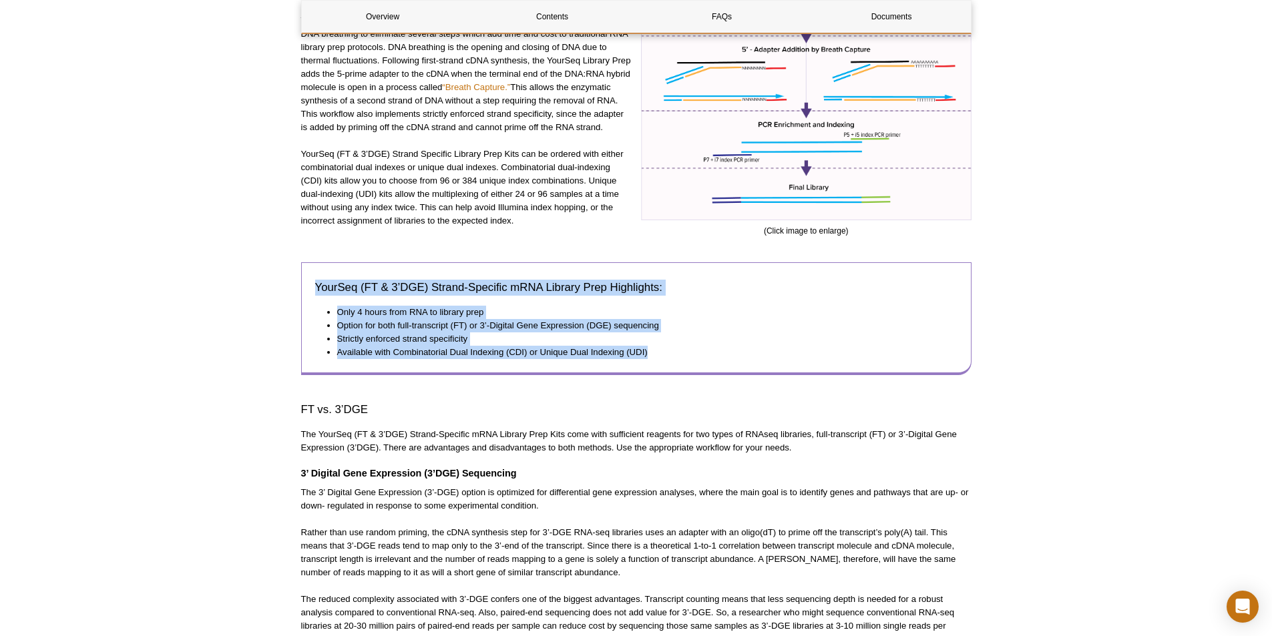
drag, startPoint x: 664, startPoint y: 349, endPoint x: 301, endPoint y: 282, distance: 369.4
click at [301, 282] on div "YourSeq (FT & 3’DGE) Strand-Specific mRNA Library Prep Highlights: Only 4 hours…" at bounding box center [636, 318] width 670 height 112
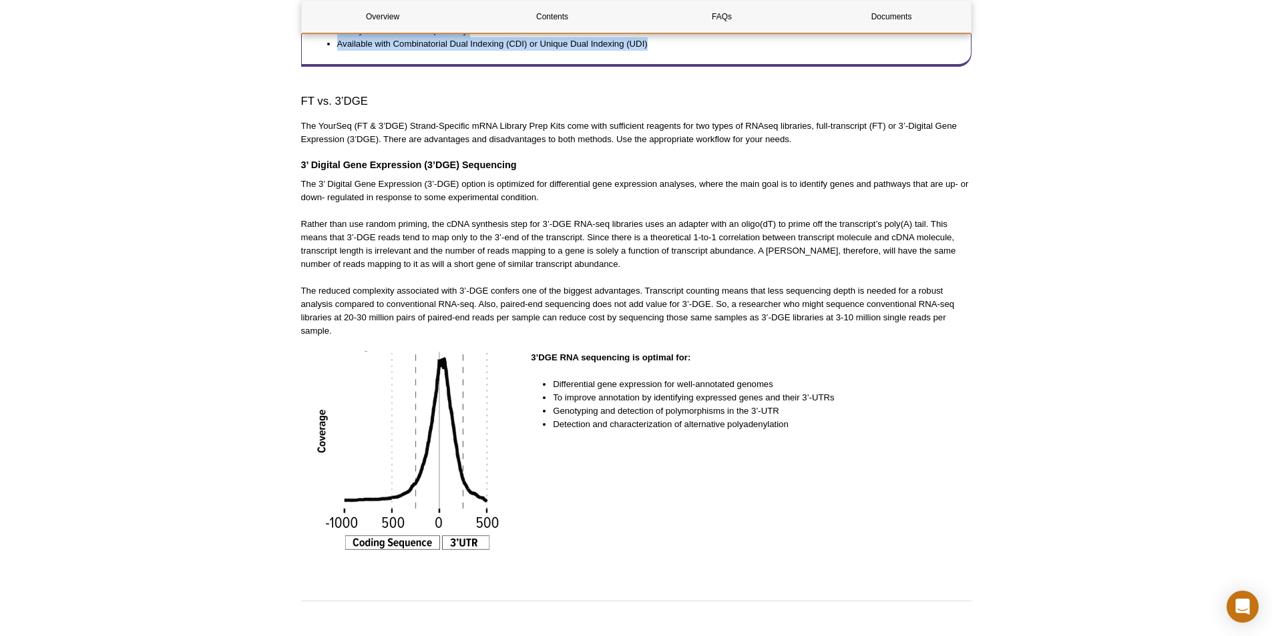
scroll to position [868, 0]
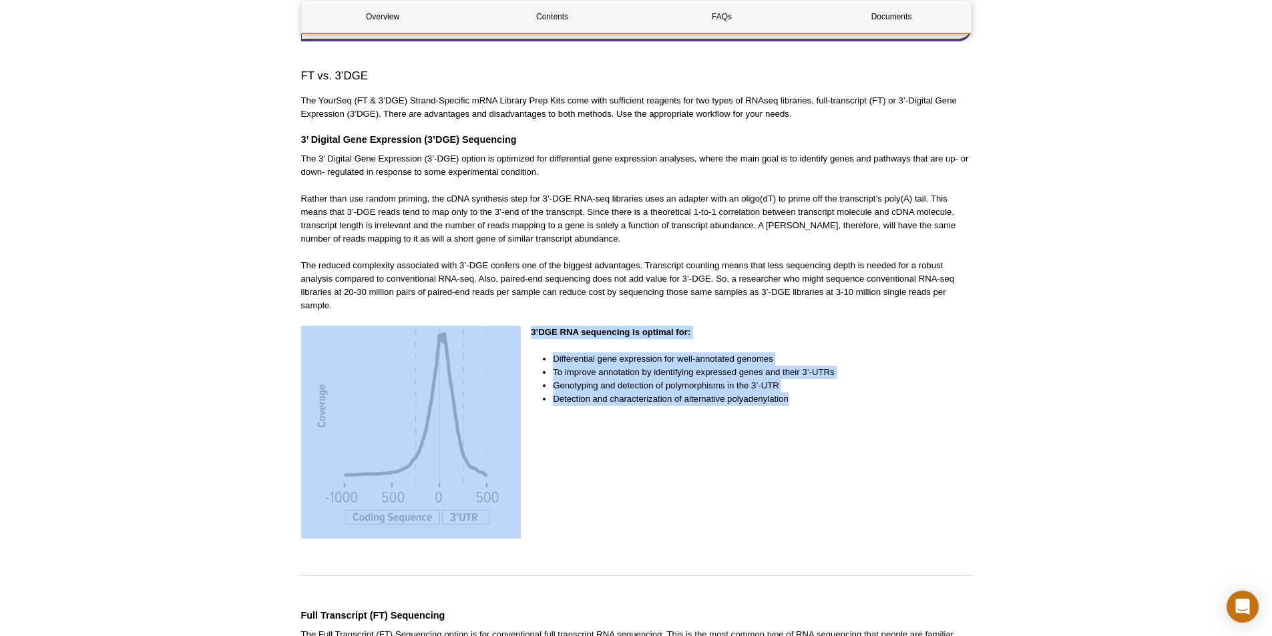
drag, startPoint x: 815, startPoint y: 398, endPoint x: 502, endPoint y: 337, distance: 318.4
click at [502, 337] on div "3’DGE RNA sequencing is optimal for: Differential gene expression for well-anno…" at bounding box center [636, 437] width 670 height 223
copy div "3’DGE RNA sequencing is optimal for: Differential gene expression for well-anno…"
